Goal: Information Seeking & Learning: Learn about a topic

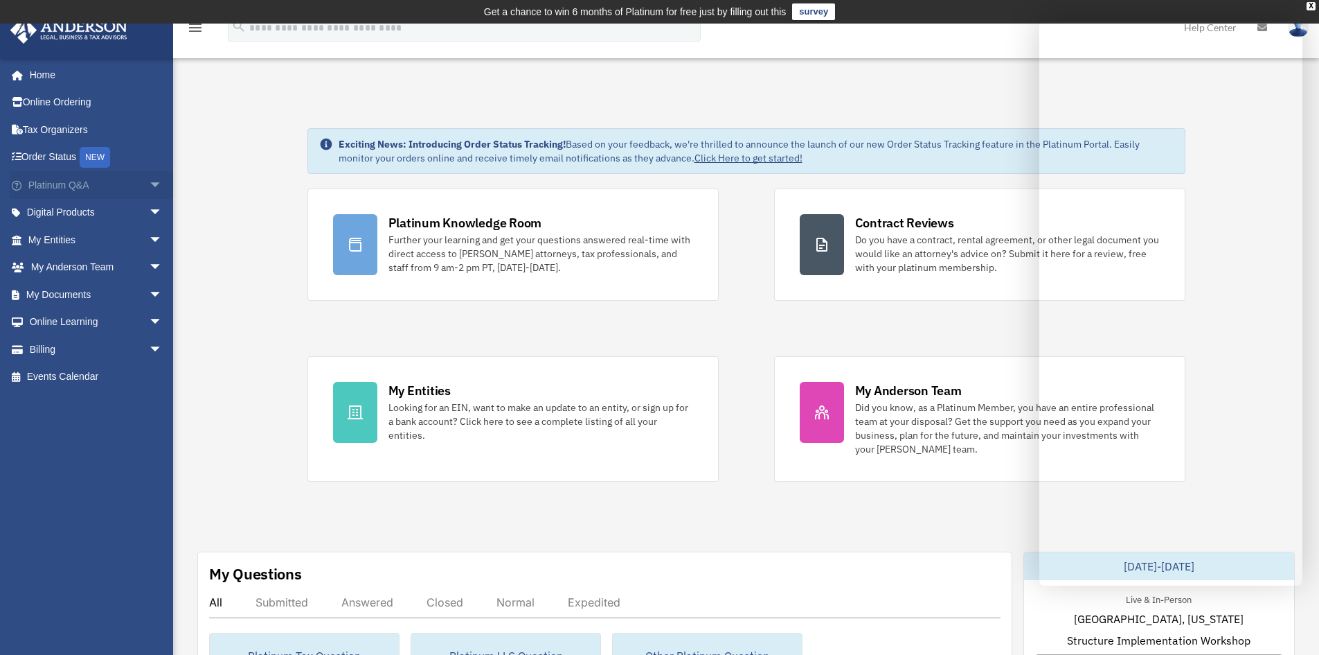
click at [44, 184] on link "Platinum Q&A arrow_drop_down" at bounding box center [97, 185] width 174 height 28
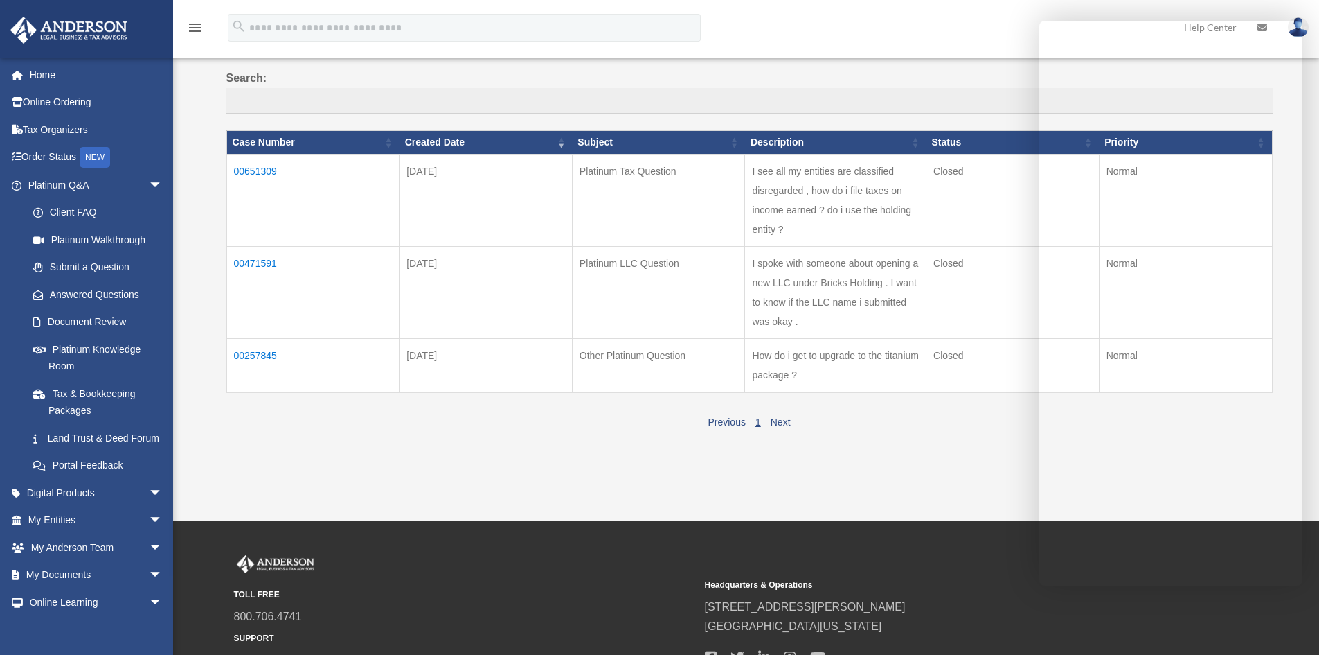
scroll to position [139, 0]
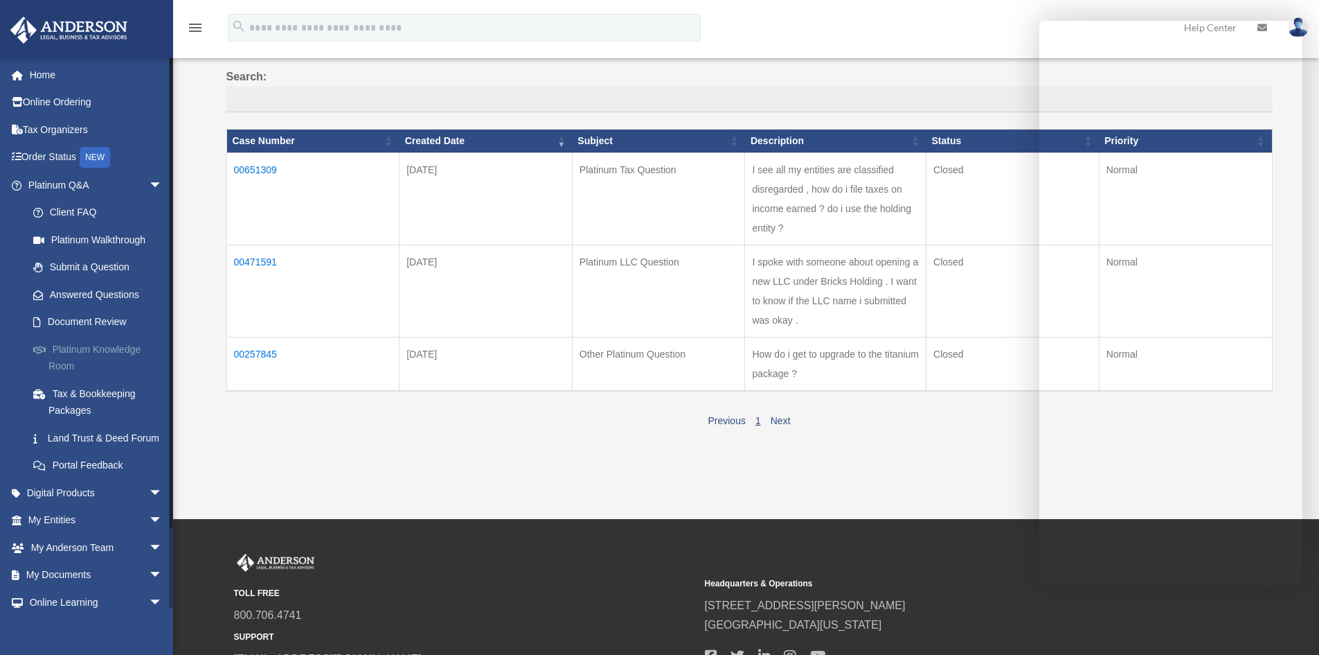
click at [99, 356] on link "Platinum Knowledge Room" at bounding box center [101, 357] width 164 height 44
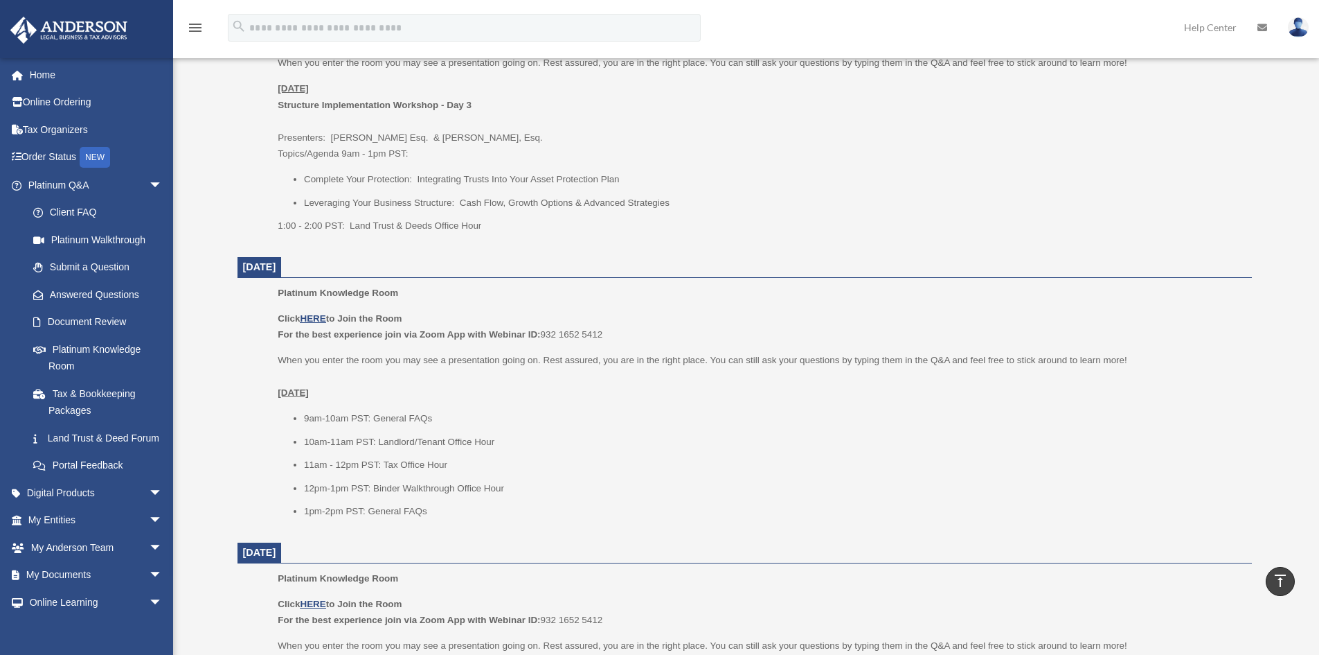
scroll to position [416, 0]
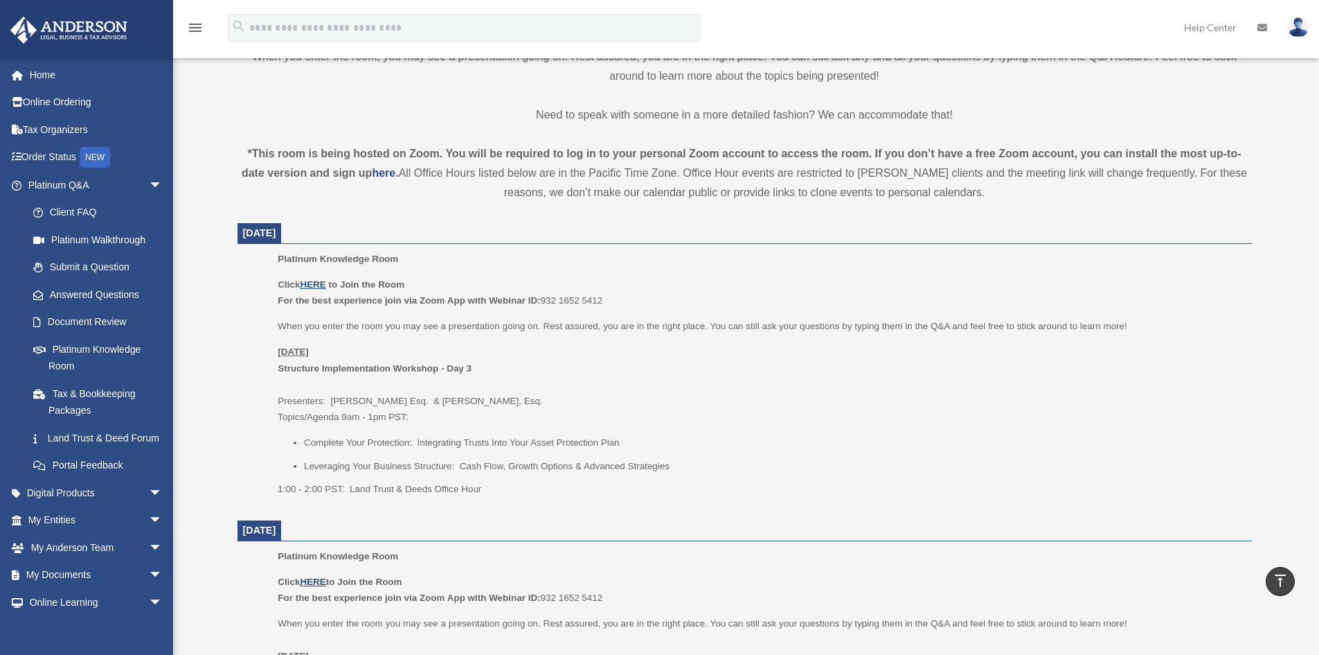
click at [312, 284] on u "HERE" at bounding box center [313, 284] width 26 height 10
click at [1309, 35] on link at bounding box center [1299, 27] width 42 height 61
